Goal: Information Seeking & Learning: Learn about a topic

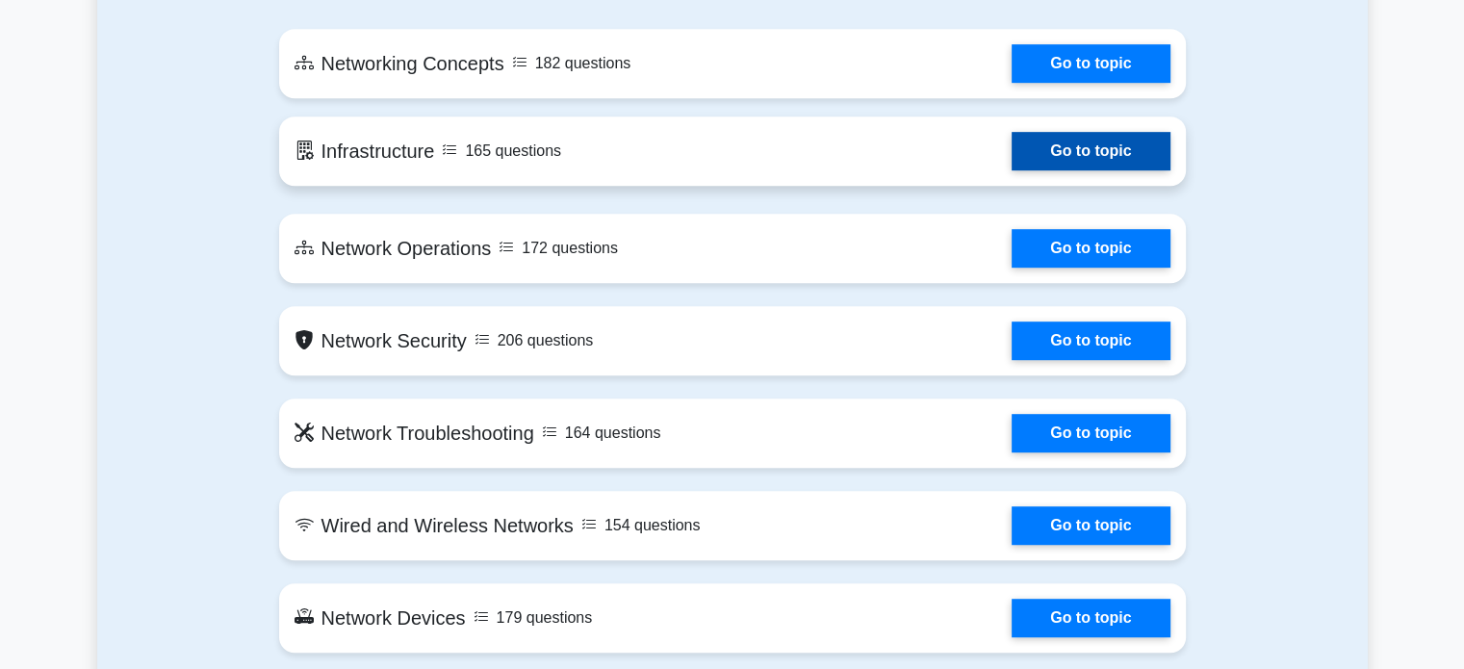
scroll to position [1028, 0]
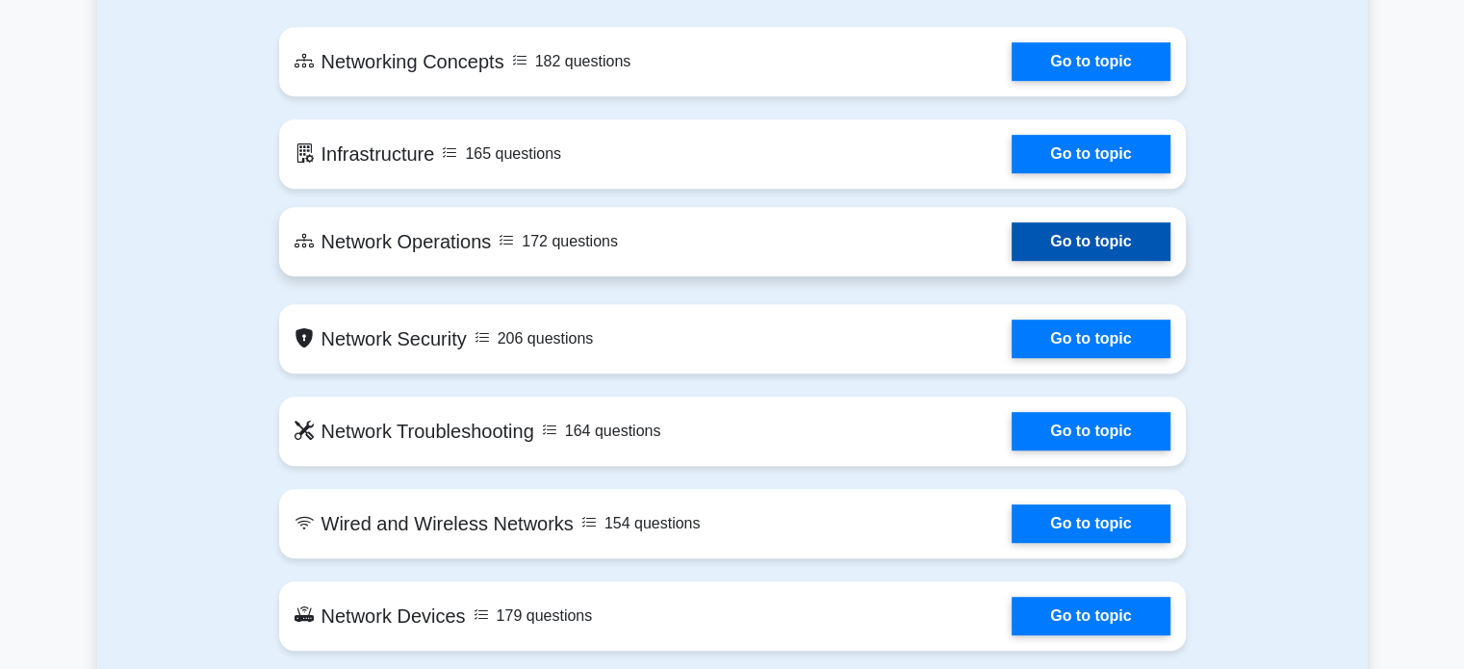
click at [1011, 239] on link "Go to topic" at bounding box center [1090, 241] width 158 height 38
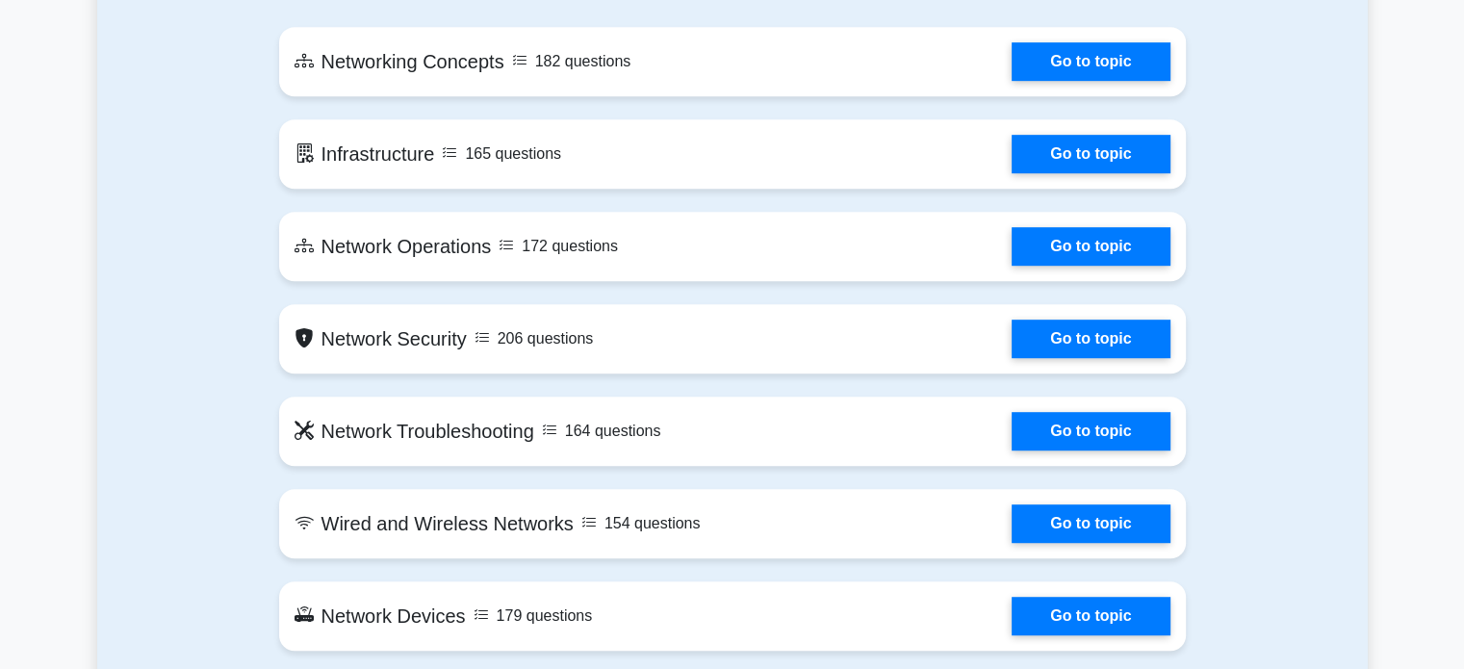
scroll to position [1068, 0]
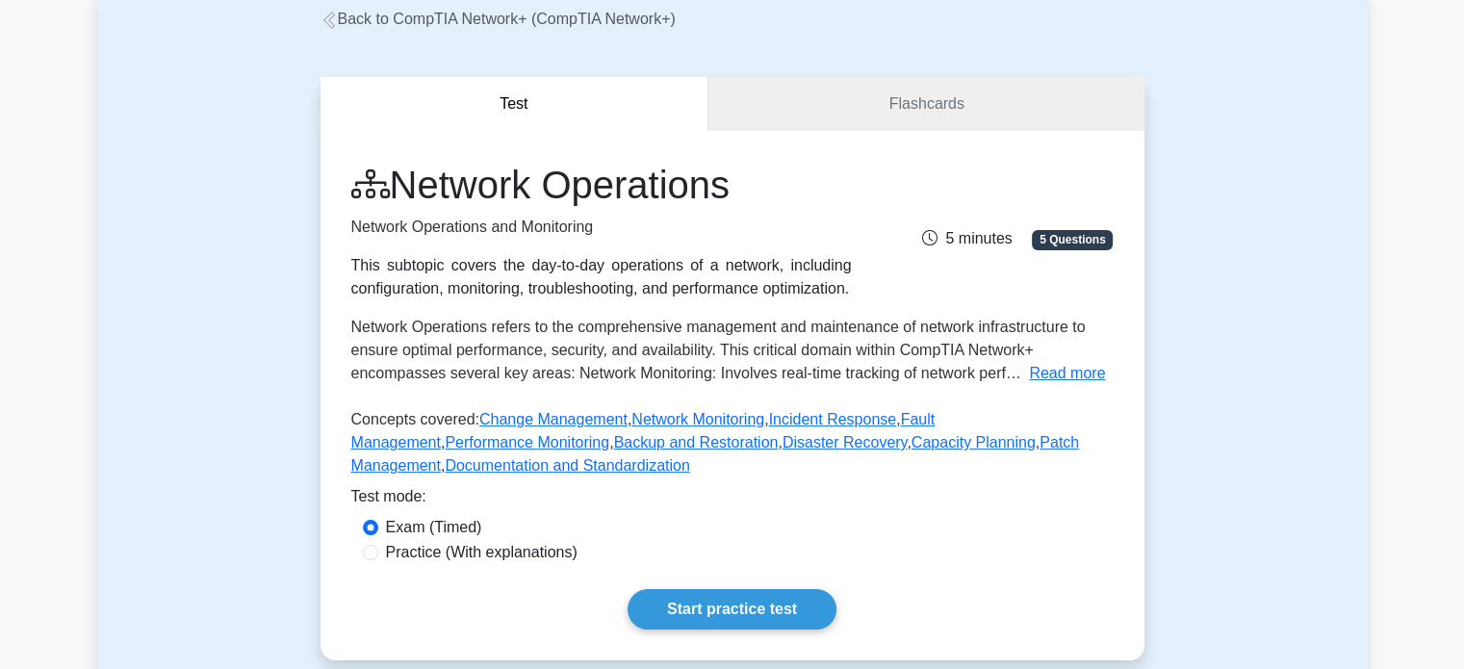
scroll to position [115, 0]
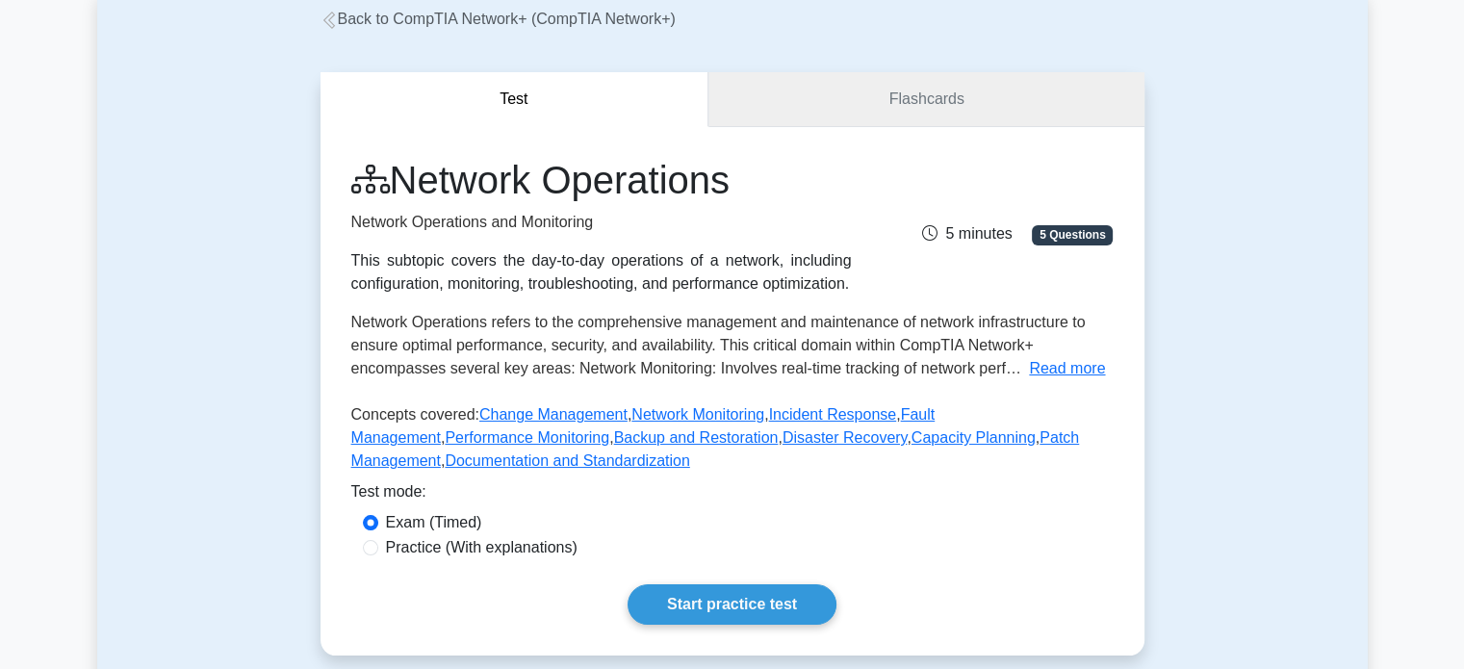
click at [941, 105] on link "Flashcards" at bounding box center [925, 99] width 435 height 55
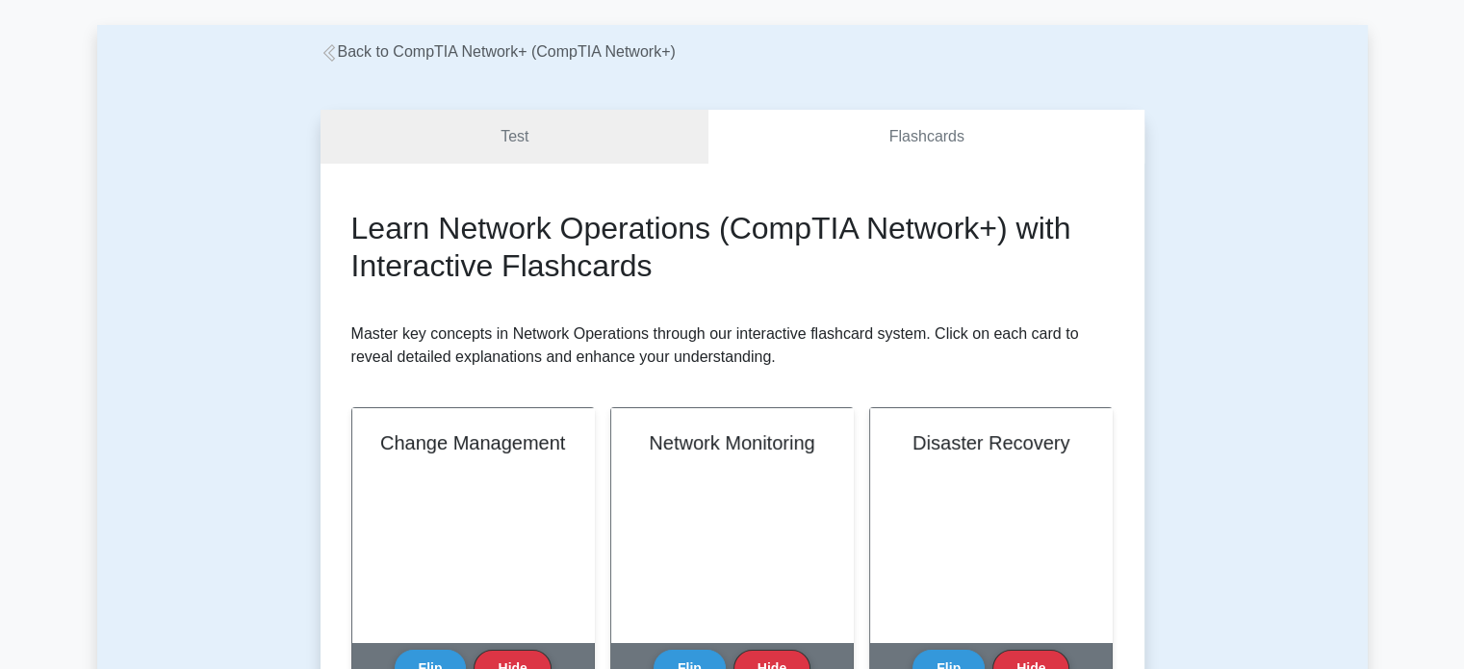
scroll to position [81, 0]
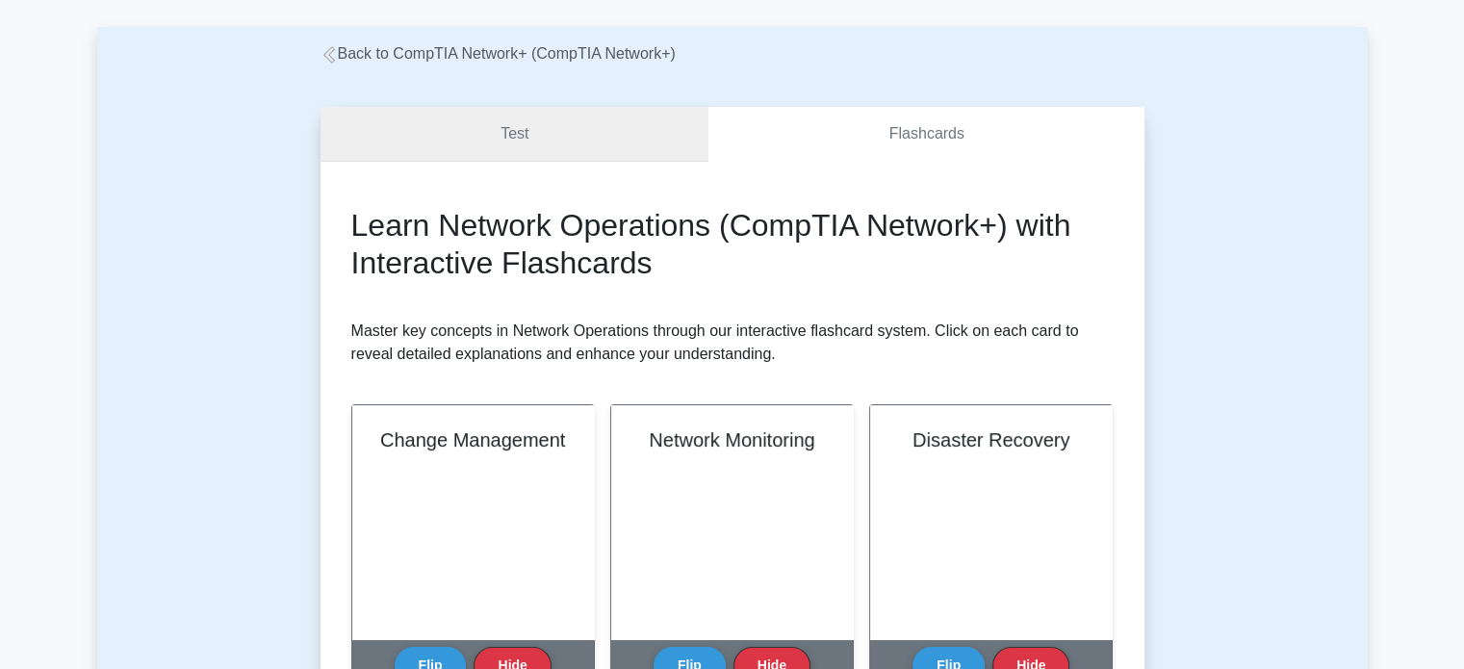
click at [611, 120] on link "Test" at bounding box center [514, 134] width 389 height 55
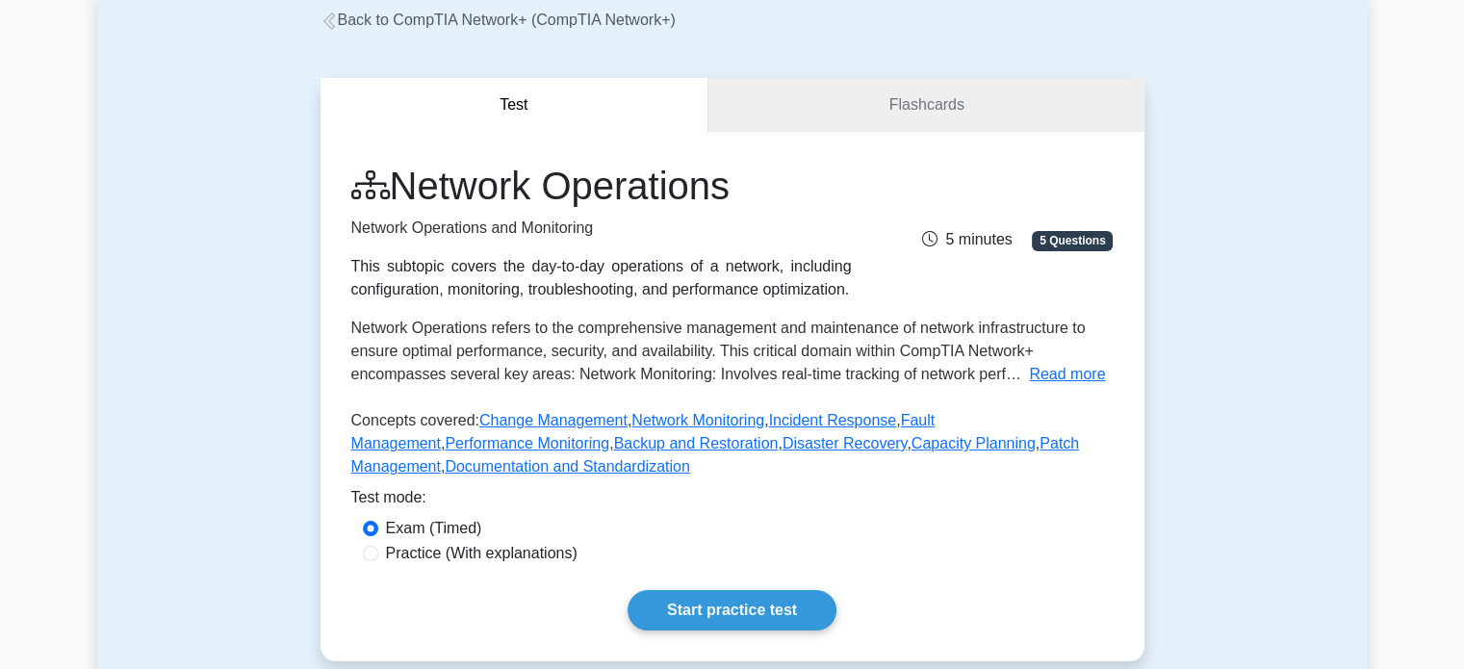
scroll to position [111, 0]
click at [1073, 239] on span "5 Questions" at bounding box center [1072, 239] width 81 height 19
click at [984, 238] on span "5 minutes" at bounding box center [967, 238] width 90 height 16
